Goal: Information Seeking & Learning: Compare options

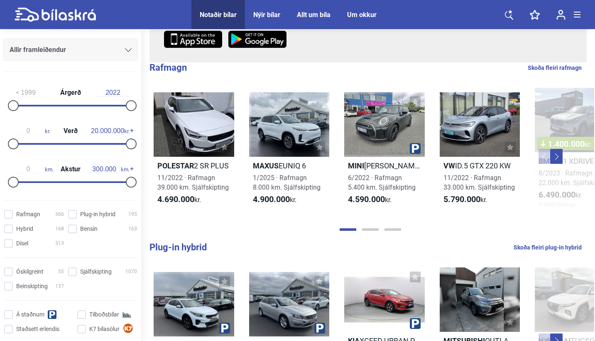
scroll to position [103, 0]
type input "2010"
drag, startPoint x: 17, startPoint y: 110, endPoint x: 70, endPoint y: 95, distance: 55.2
click at [70, 98] on div "2010 Árgerð 2022" at bounding box center [70, 97] width 135 height 38
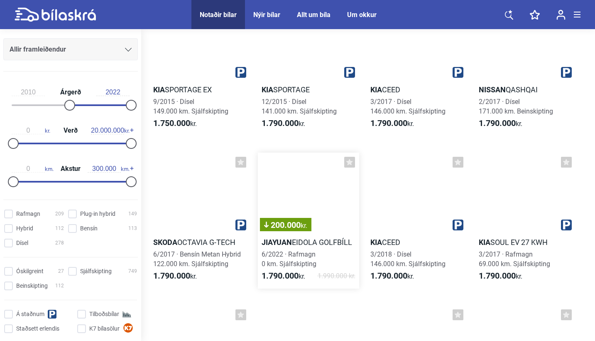
scroll to position [3431, 0]
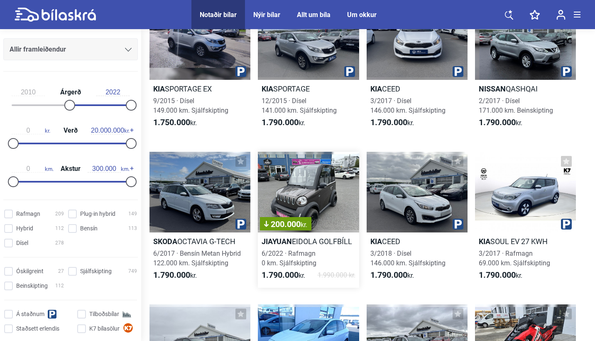
click at [312, 195] on div "200.000 kr." at bounding box center [308, 192] width 101 height 81
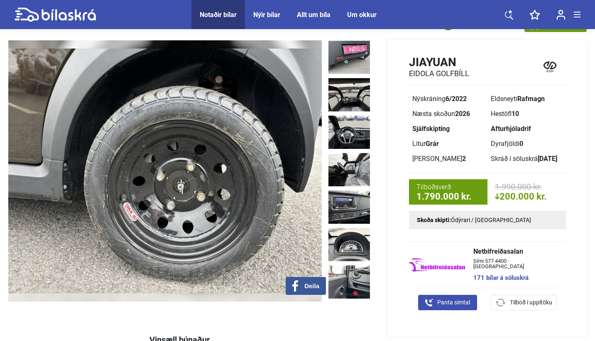
scroll to position [223, 0]
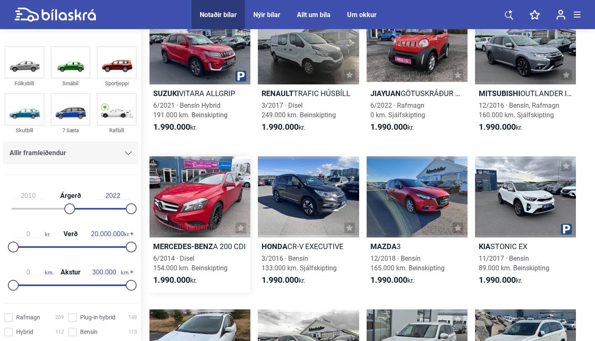
scroll to position [5411, 0]
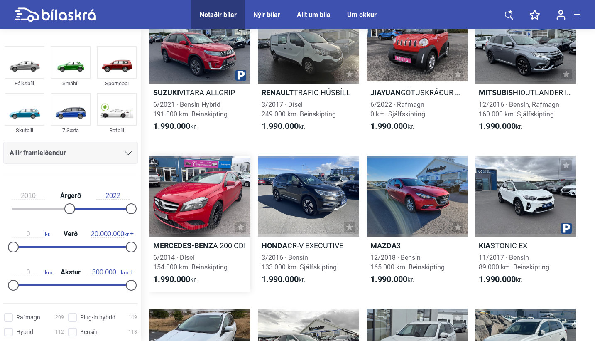
click at [238, 198] on div at bounding box center [200, 195] width 101 height 81
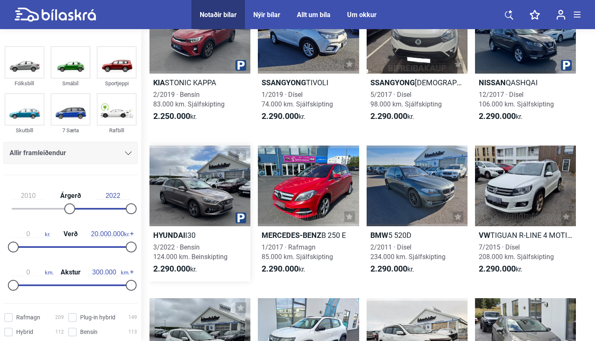
scroll to position [6492, 0]
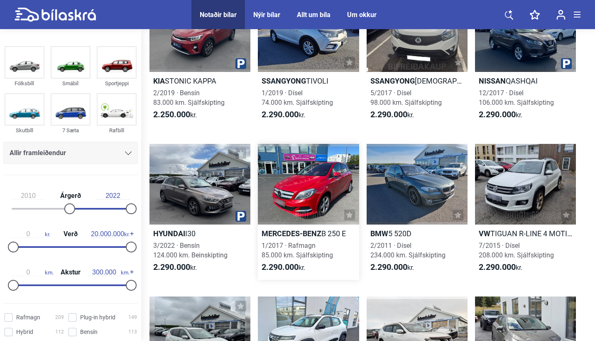
click at [329, 183] on div at bounding box center [308, 184] width 101 height 81
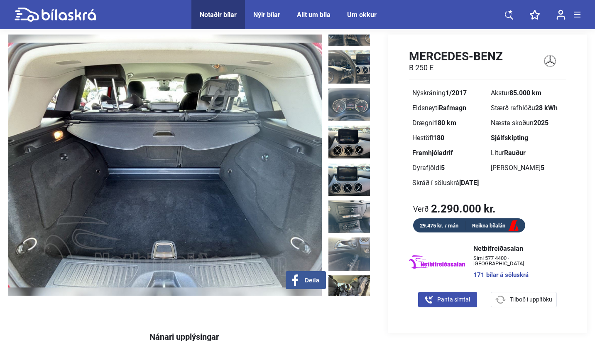
scroll to position [25, 0]
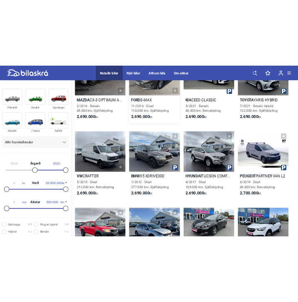
scroll to position [9884, 0]
